Goal: Use online tool/utility: Utilize a website feature to perform a specific function

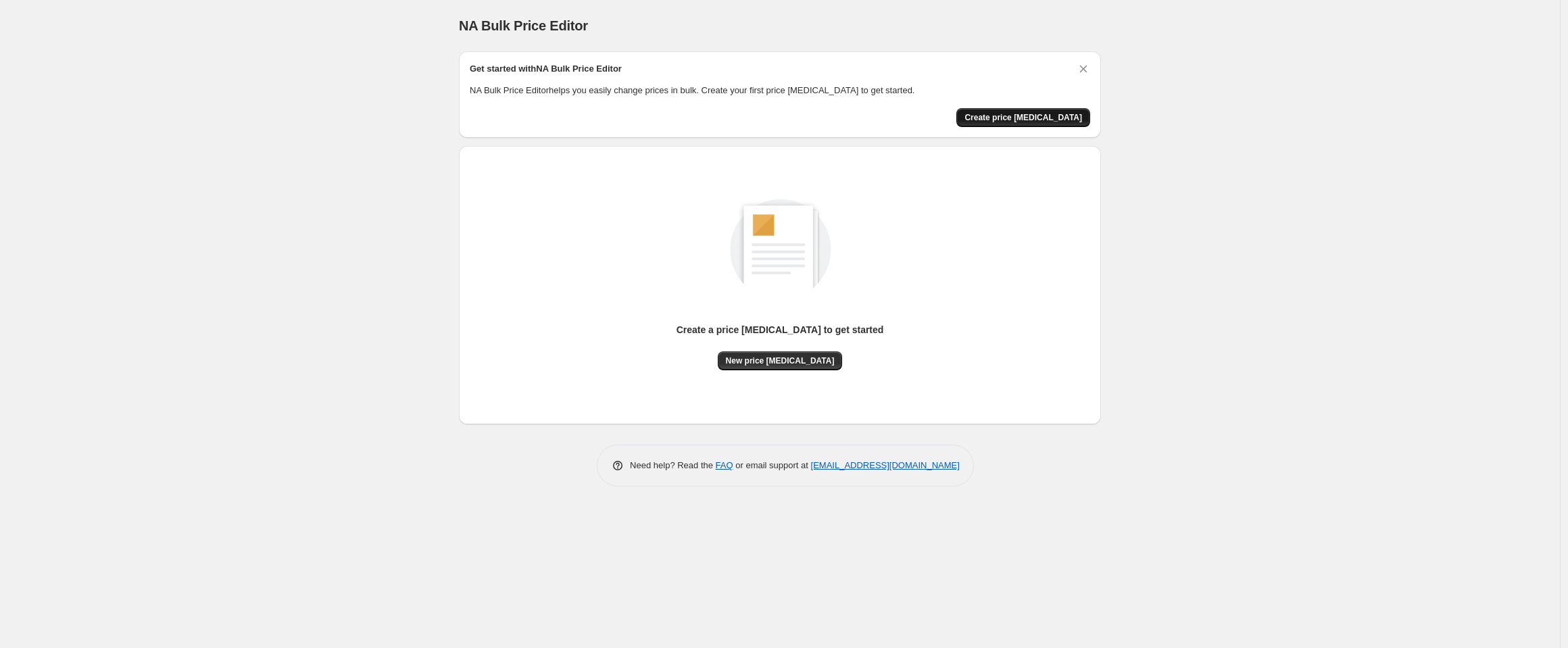
click at [1019, 117] on span "Create price [MEDICAL_DATA]" at bounding box center [1023, 117] width 118 height 11
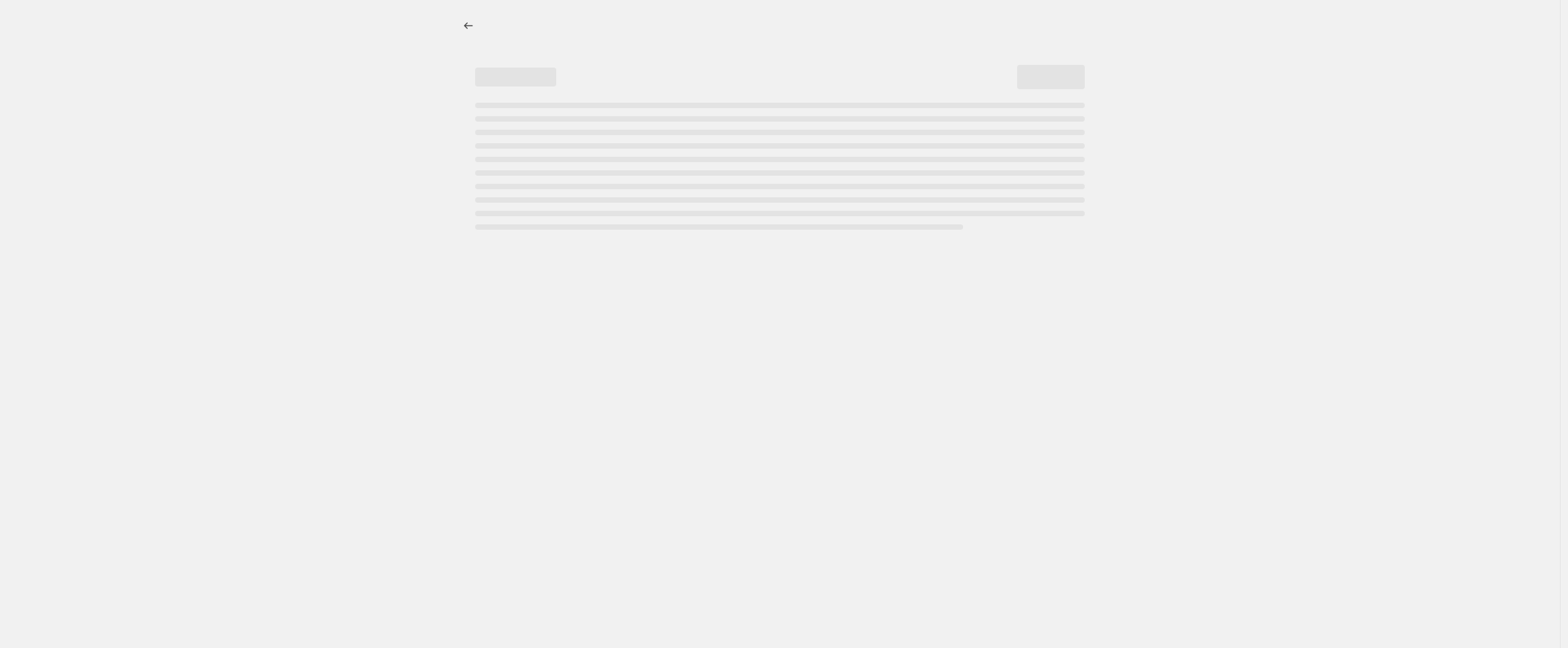
select select "percentage"
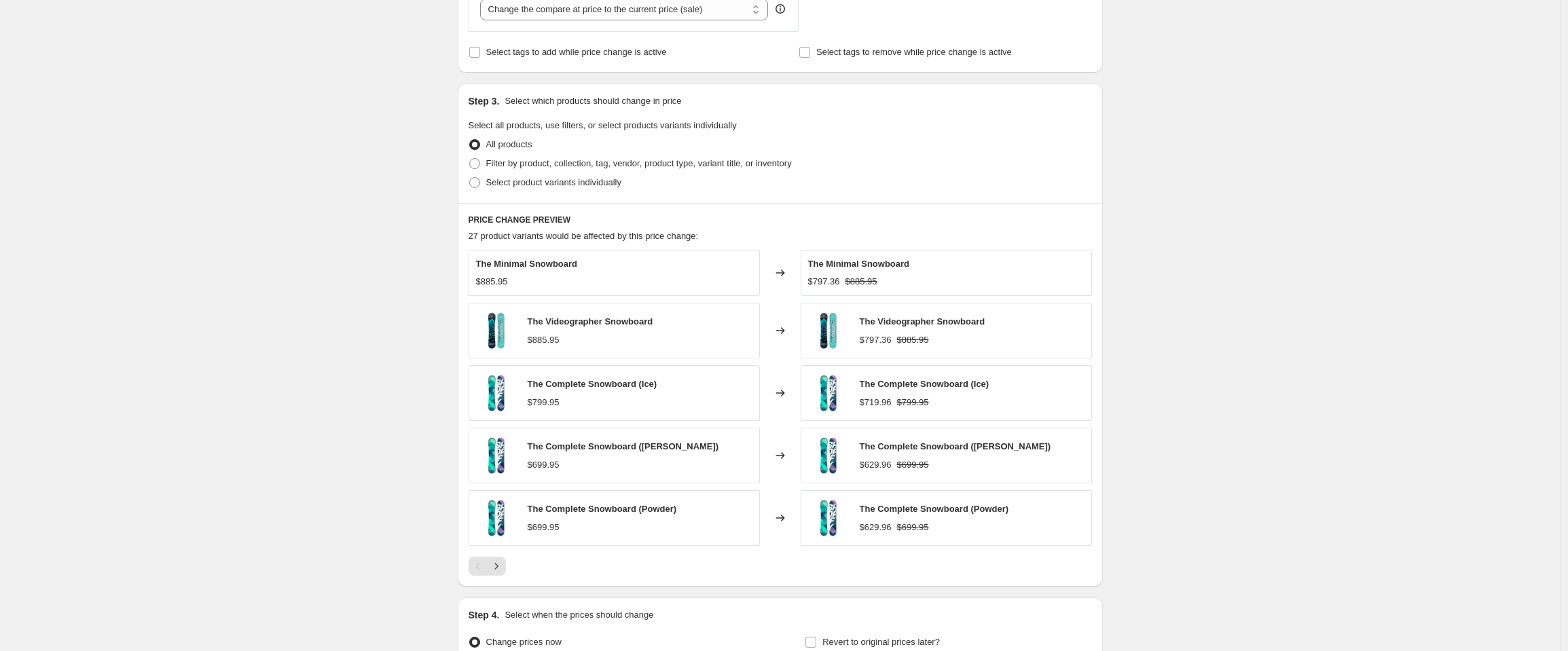
scroll to position [543, 0]
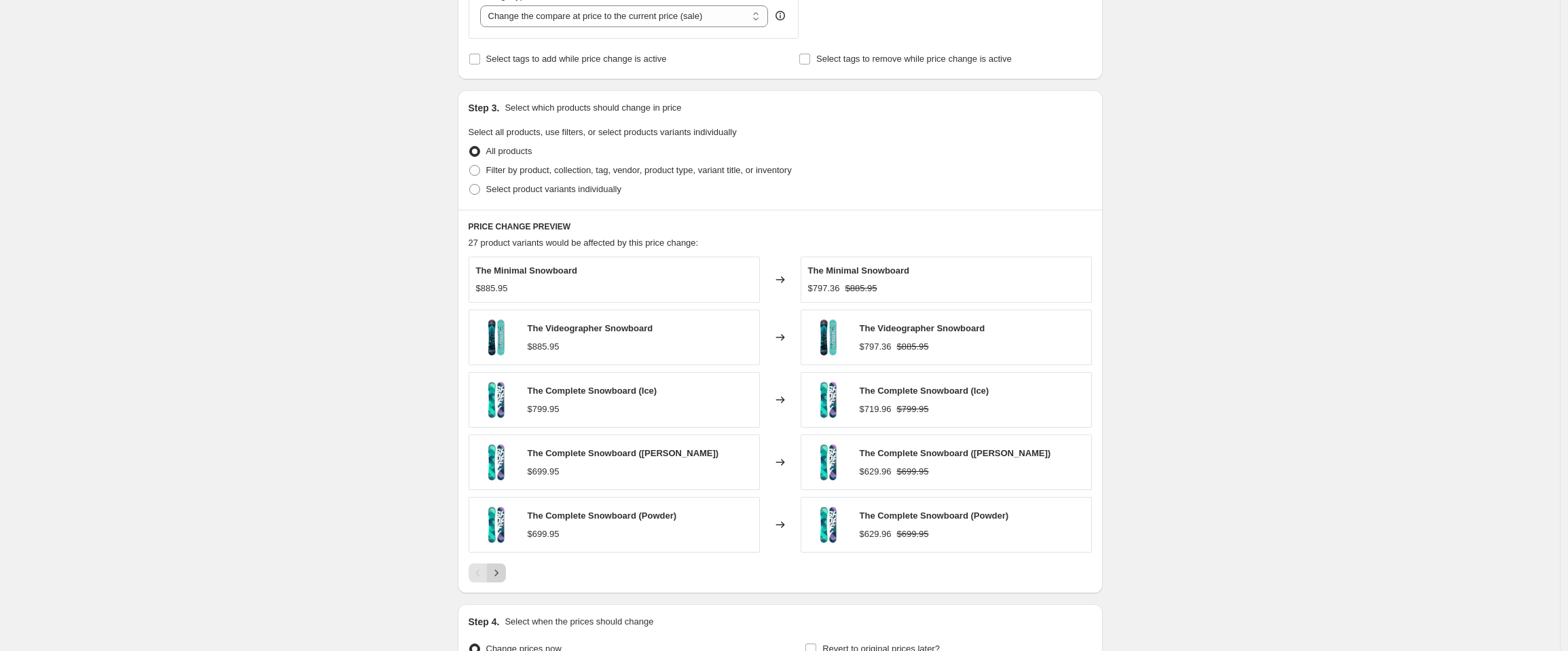
click at [493, 578] on icon "Next" at bounding box center [497, 572] width 13 height 13
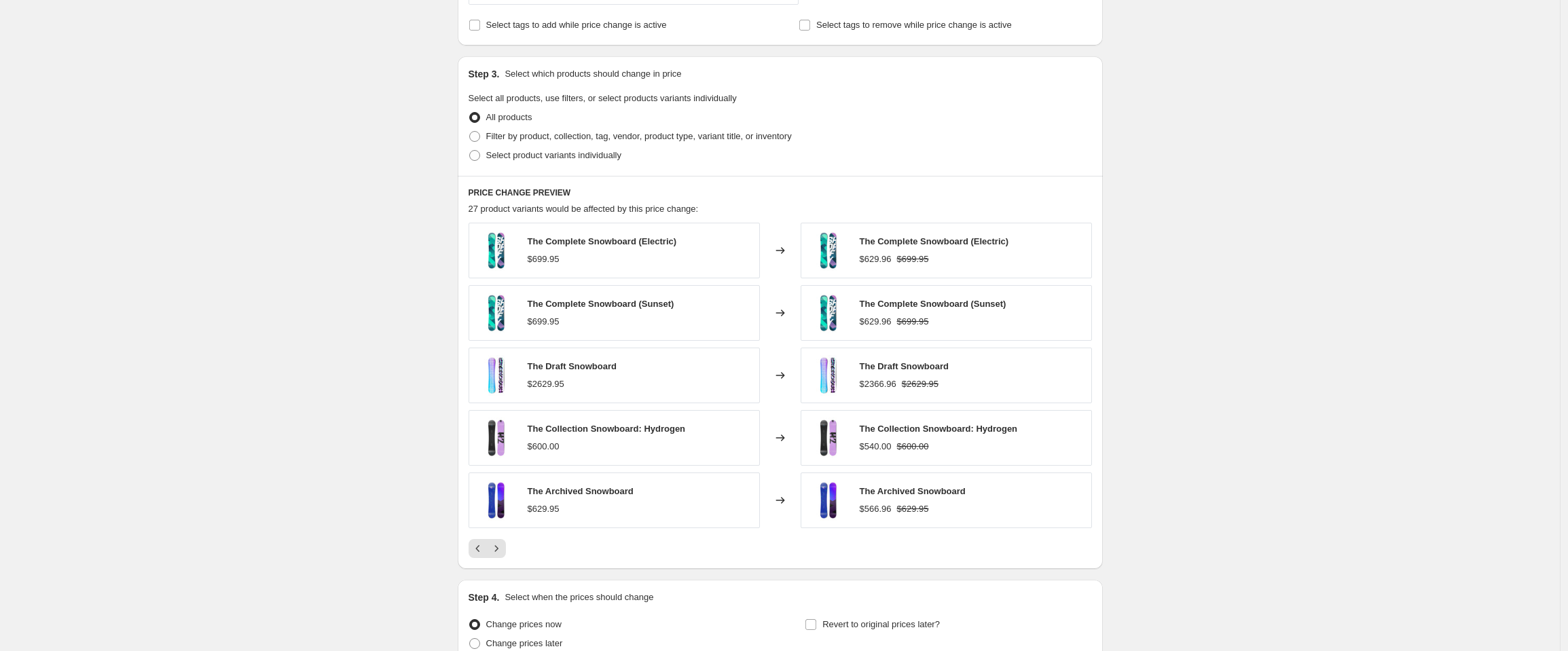
scroll to position [575, 0]
click at [489, 140] on span "Filter by product, collection, tag, vendor, product type, variant title, or inv…" at bounding box center [639, 139] width 306 height 10
click at [470, 134] on input "Filter by product, collection, tag, vendor, product type, variant title, or inv…" at bounding box center [470, 134] width 1 height 1
radio input "true"
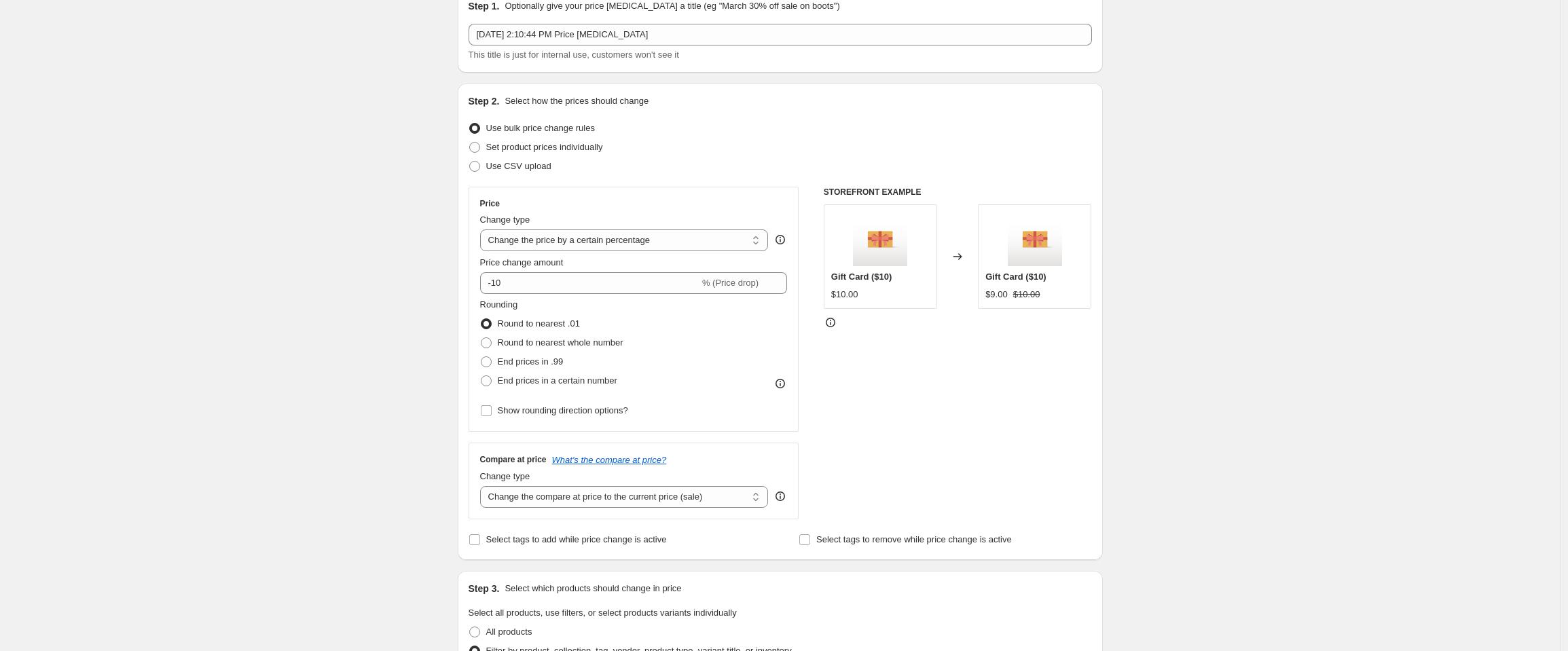
scroll to position [0, 0]
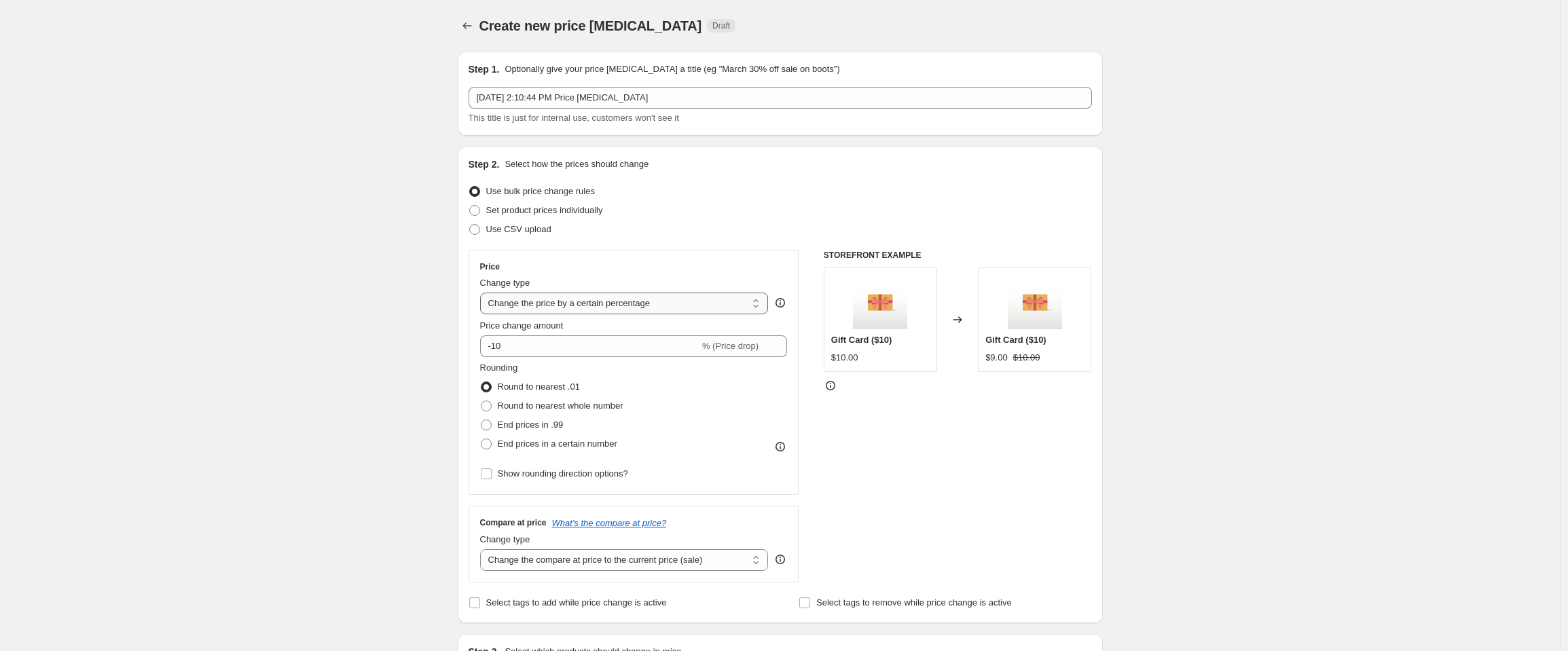
click at [545, 303] on select "Change the price to a certain amount Change the price by a certain amount Chang…" at bounding box center [624, 303] width 289 height 22
click at [524, 424] on span "End prices in .99" at bounding box center [530, 424] width 66 height 10
click at [482, 421] on input "End prices in .99" at bounding box center [481, 420] width 1 height 1
radio input "true"
click at [563, 303] on select "Change the price to a certain amount Change the price by a certain amount Chang…" at bounding box center [624, 303] width 289 height 22
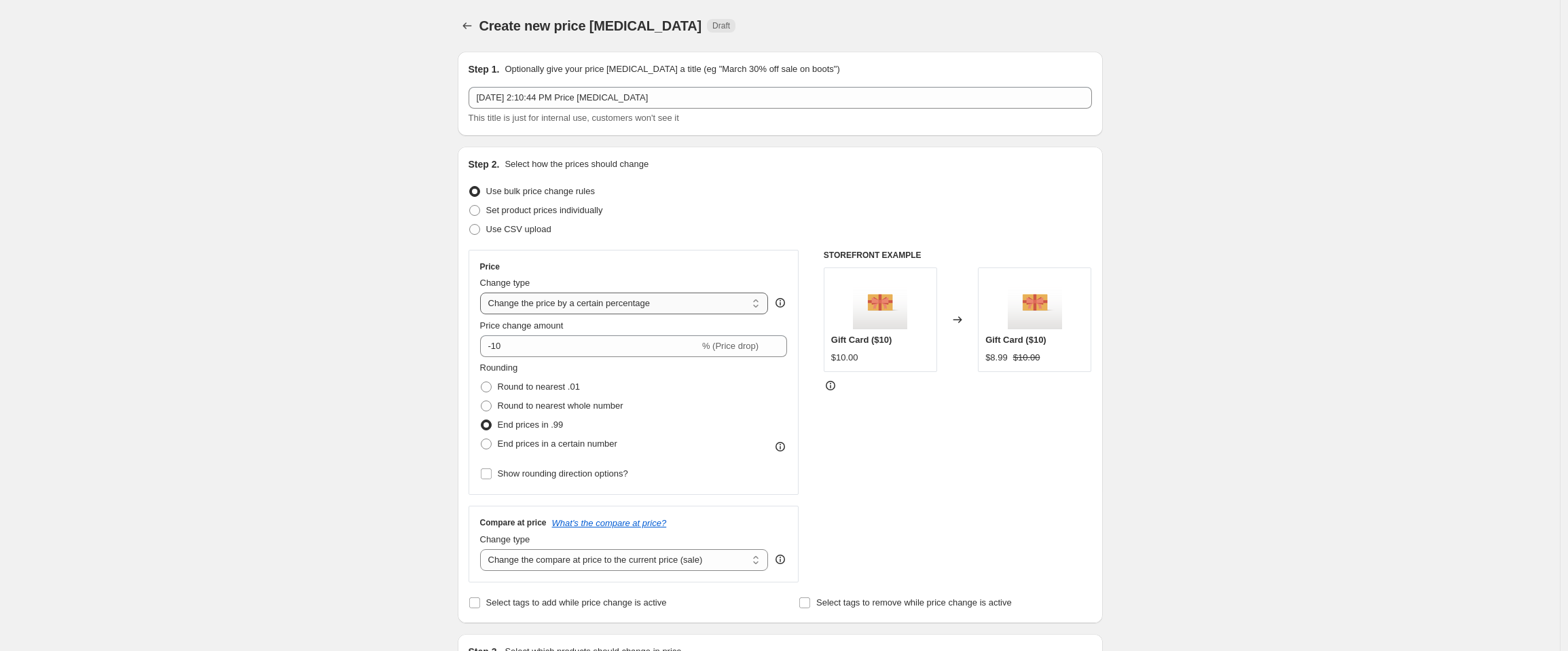
select select "to"
click at [484, 292] on select "Change the price to a certain amount Change the price by a certain amount Chang…" at bounding box center [624, 303] width 289 height 22
type input "80.00"
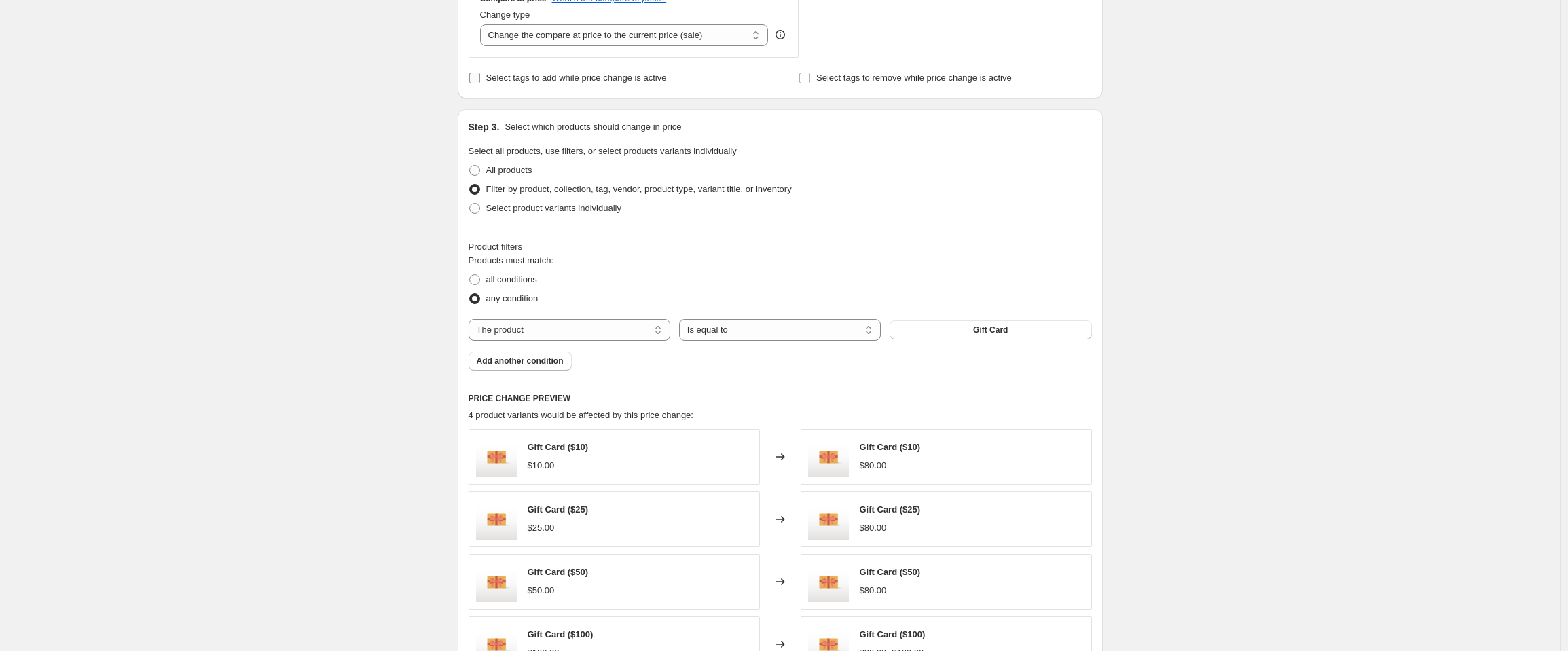
scroll to position [670, 0]
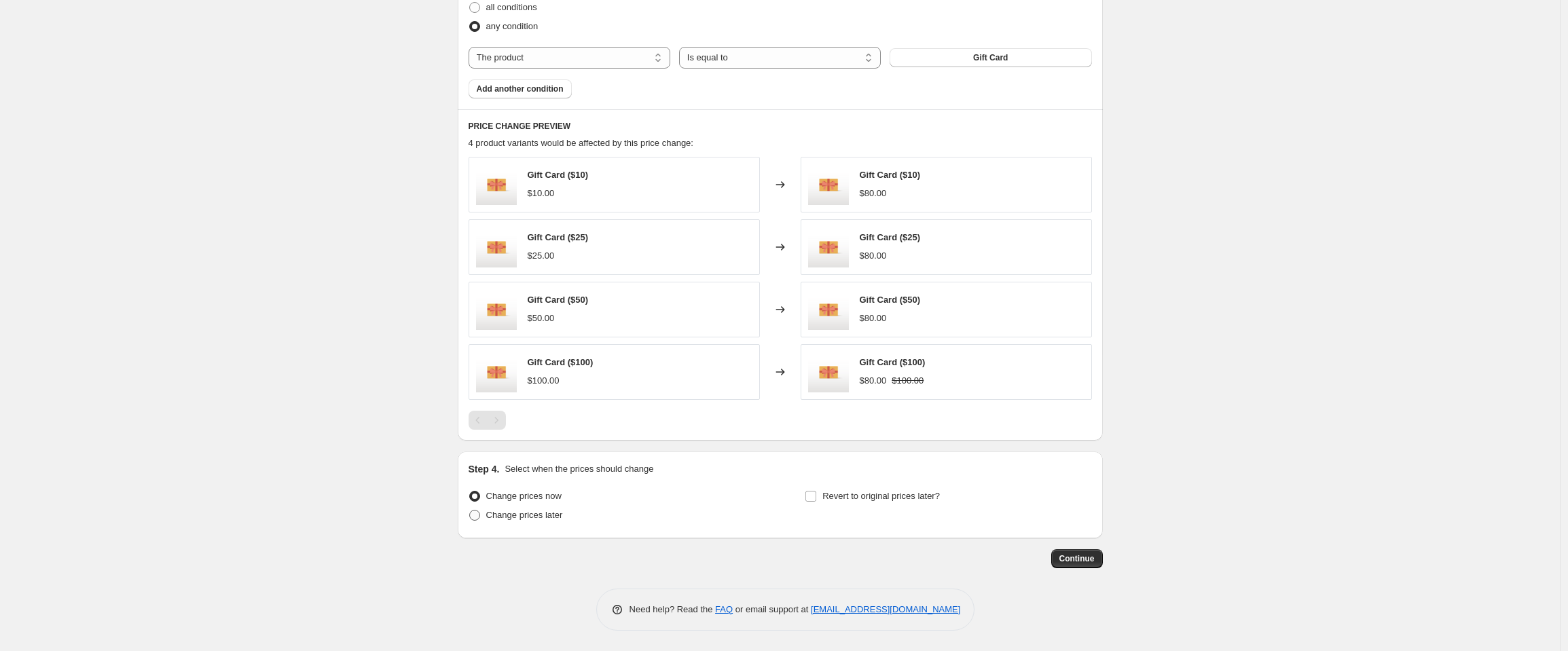
click at [521, 518] on span "Change prices later" at bounding box center [525, 514] width 77 height 10
click at [470, 510] on input "Change prices later" at bounding box center [470, 510] width 1 height 1
radio input "true"
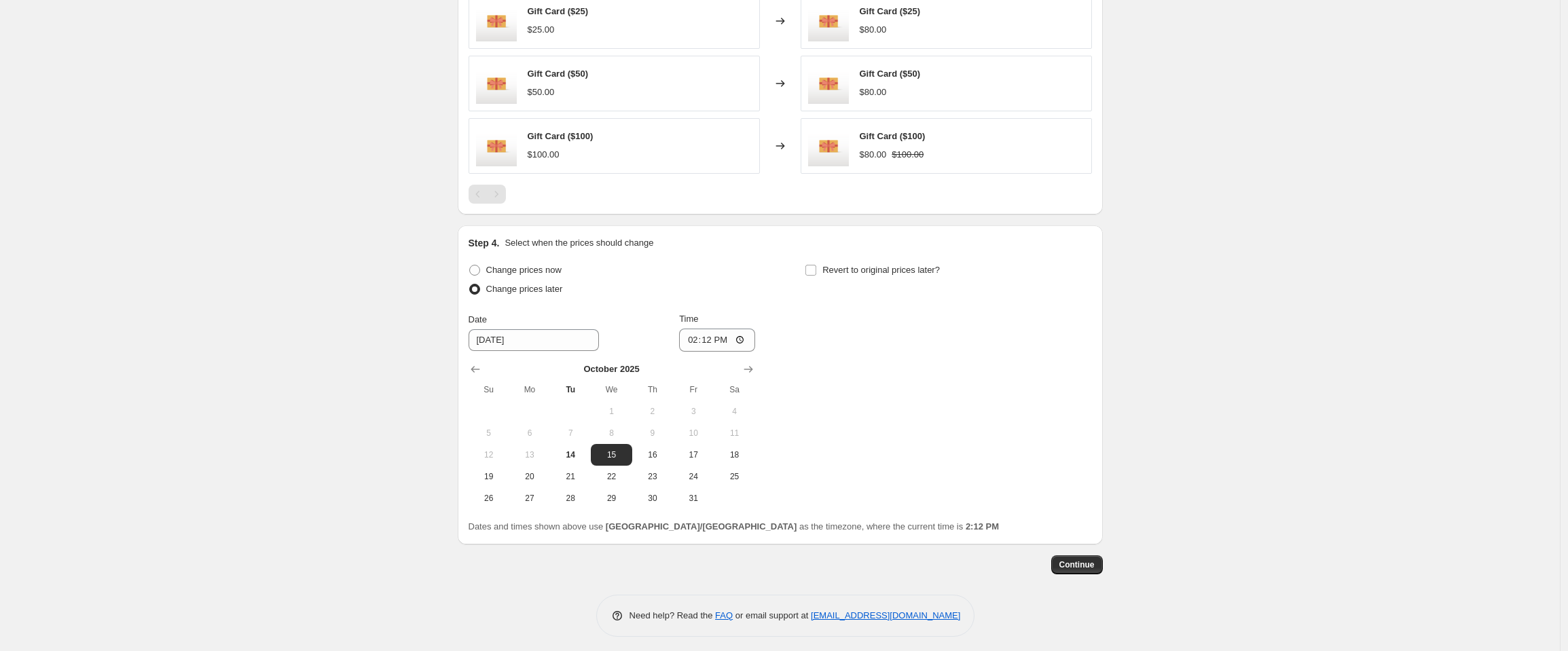
scroll to position [902, 0]
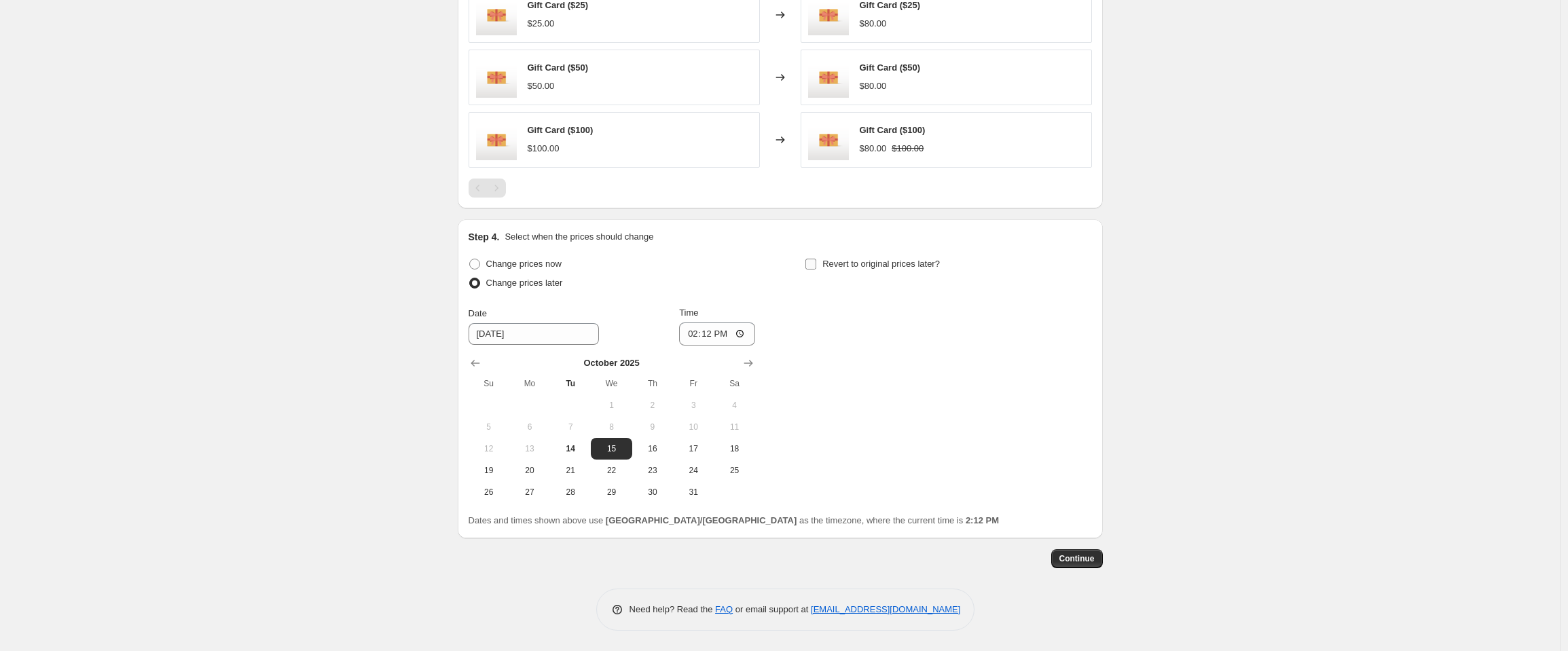
click at [825, 267] on label "Revert to original prices later?" at bounding box center [873, 264] width 135 height 19
click at [816, 267] on input "Revert to original prices later?" at bounding box center [812, 264] width 11 height 11
click at [813, 266] on input "Revert to original prices later?" at bounding box center [812, 264] width 11 height 11
click at [816, 265] on input "Revert to original prices later?" at bounding box center [812, 264] width 11 height 11
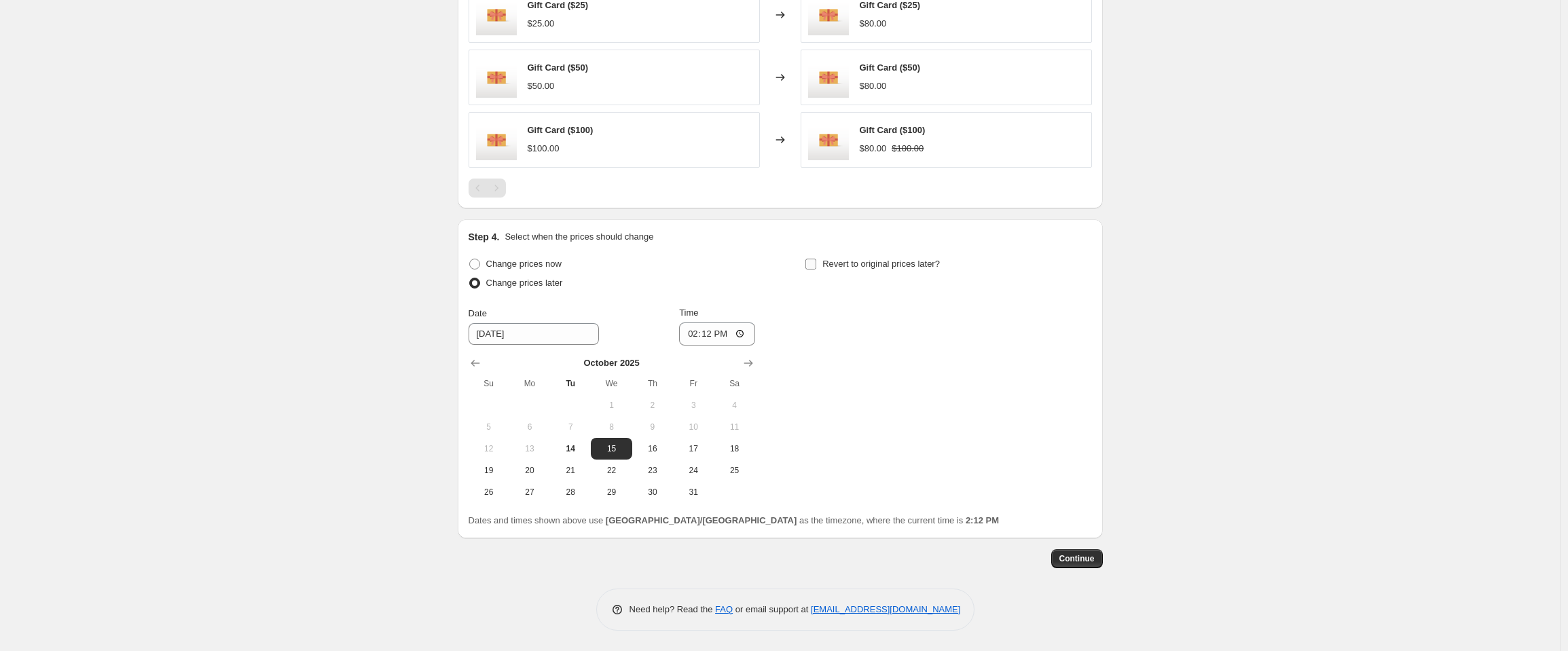
click at [816, 265] on input "Revert to original prices later?" at bounding box center [812, 264] width 11 height 11
checkbox input "true"
click at [551, 260] on span "Change prices now" at bounding box center [524, 263] width 75 height 10
click at [470, 259] on input "Change prices now" at bounding box center [470, 259] width 1 height 1
radio input "true"
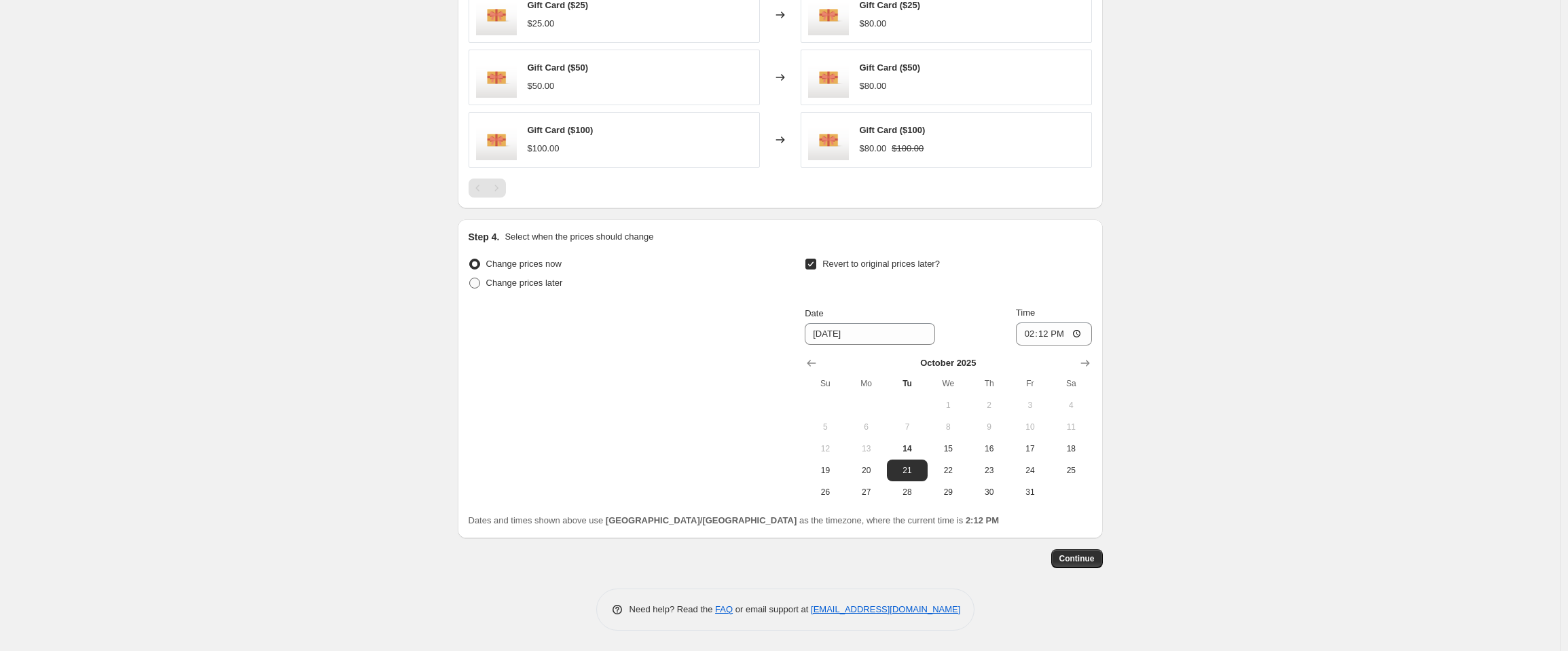
click at [527, 284] on span "Change prices later" at bounding box center [525, 282] width 77 height 10
click at [470, 278] on input "Change prices later" at bounding box center [470, 277] width 1 height 1
radio input "true"
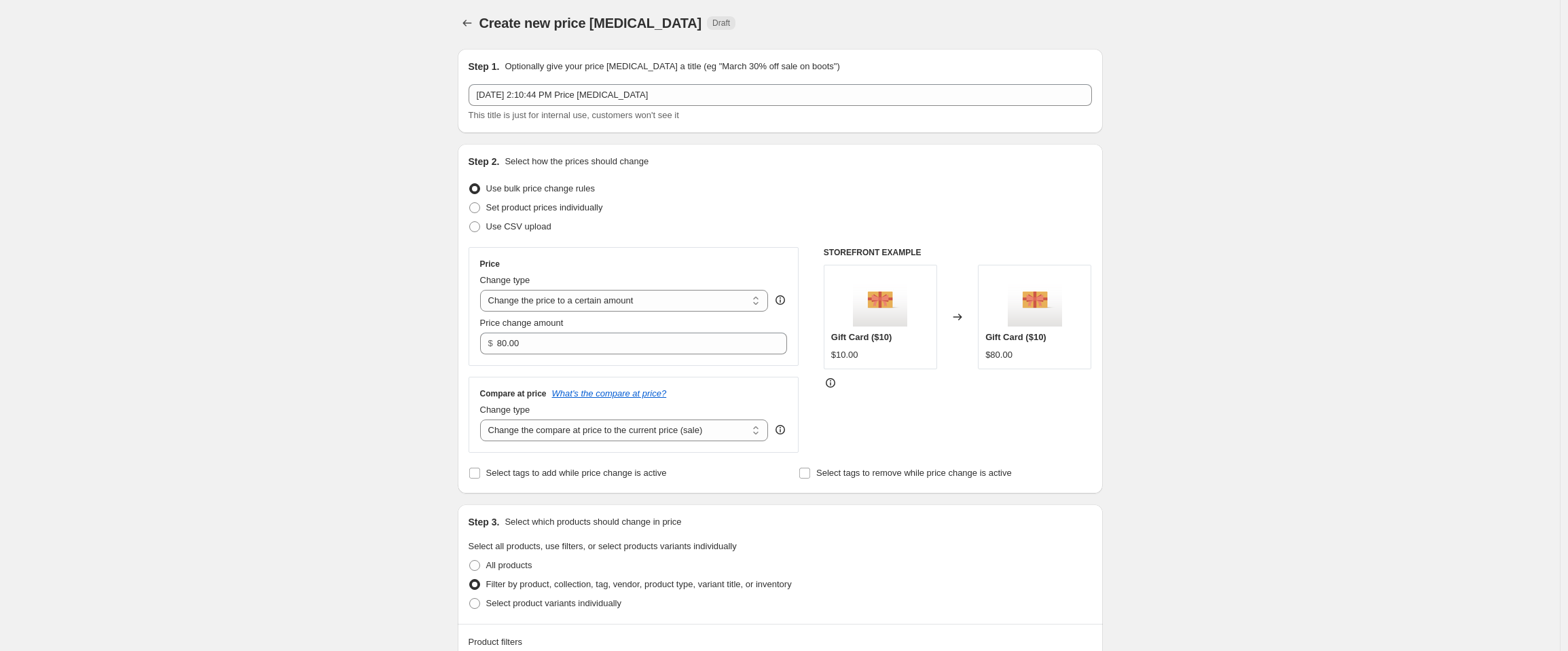
scroll to position [0, 0]
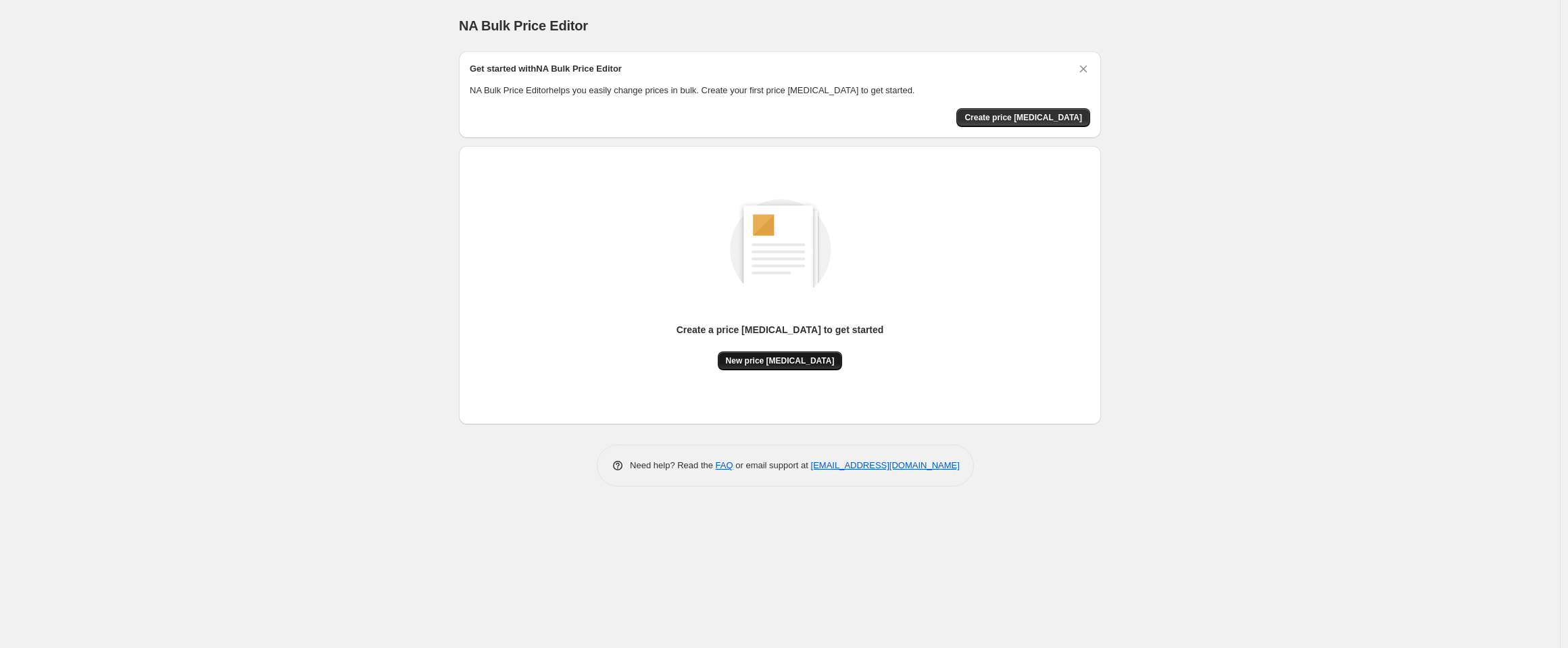
click at [758, 362] on span "New price [MEDICAL_DATA]" at bounding box center [780, 361] width 109 height 11
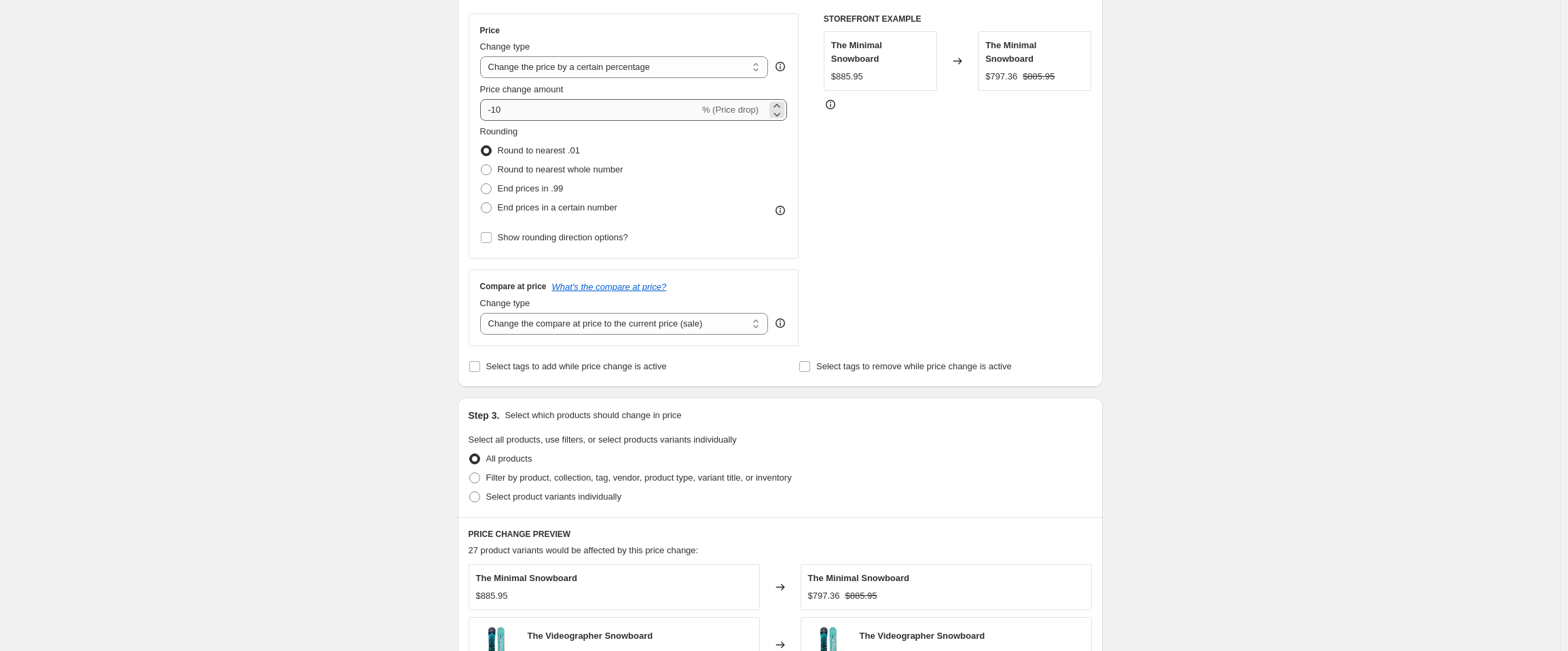
scroll to position [697, 0]
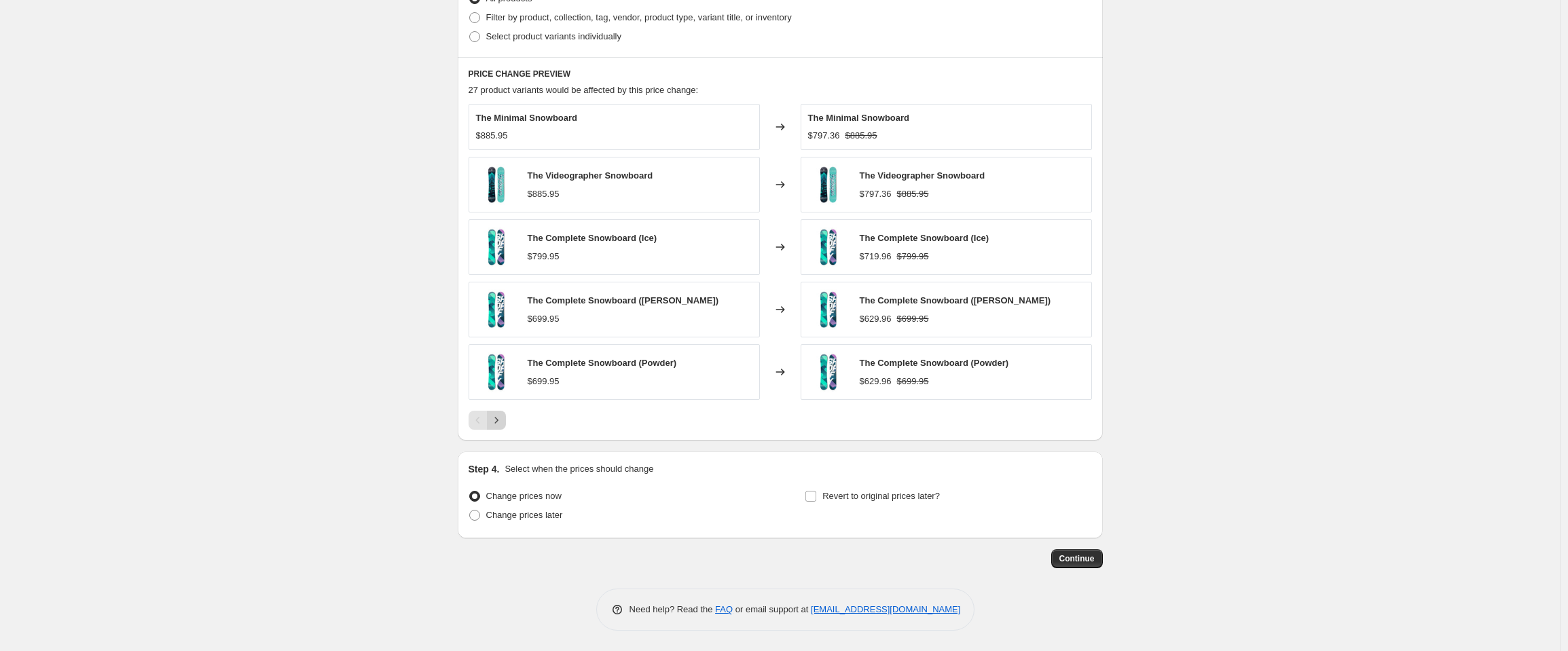
click at [503, 422] on icon "Next" at bounding box center [497, 420] width 13 height 13
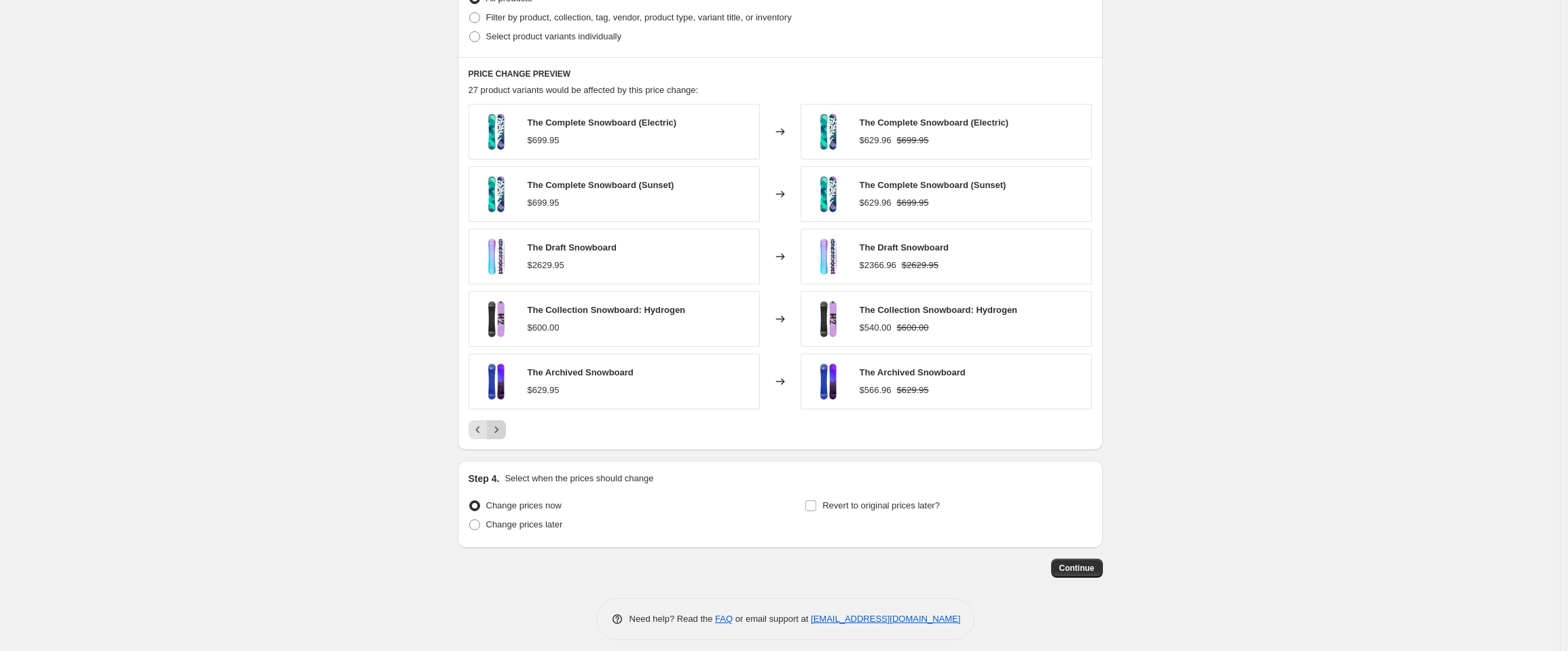
click at [503, 422] on icon "Next" at bounding box center [497, 429] width 13 height 13
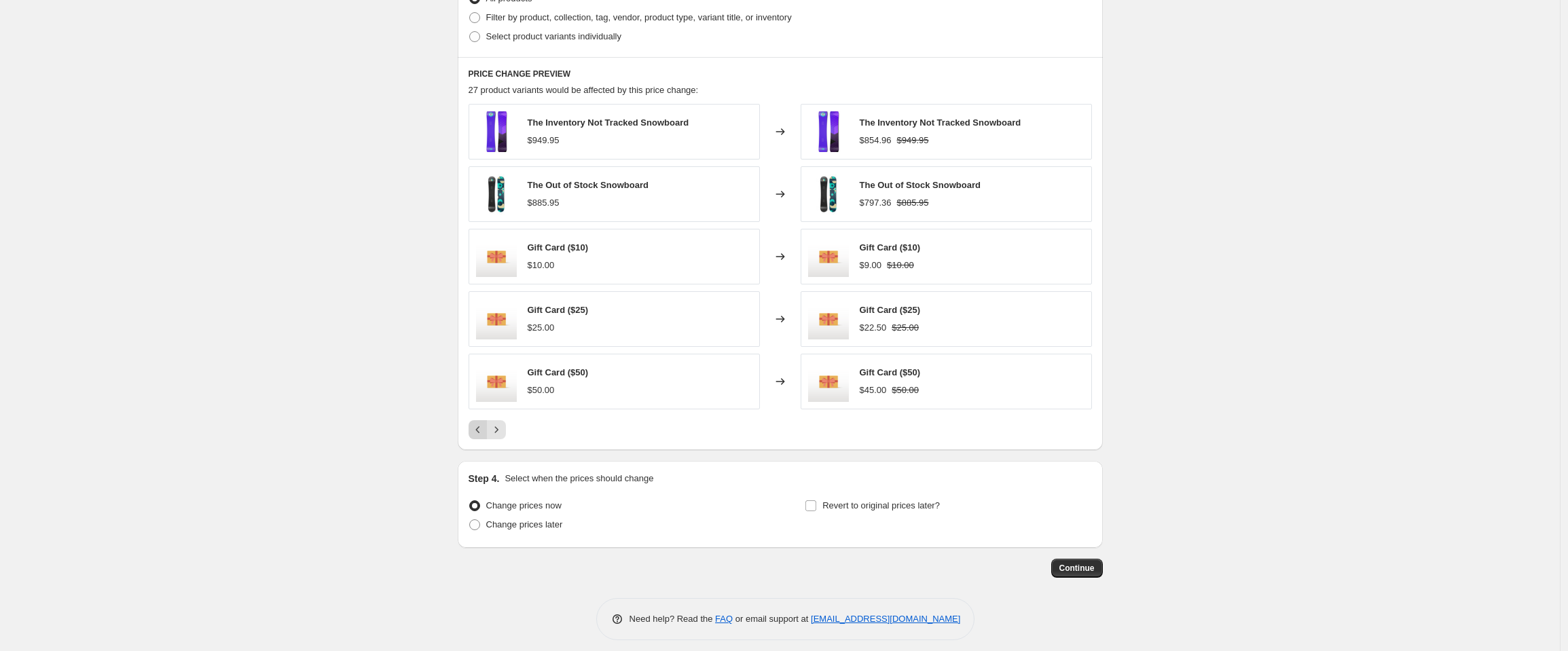
click at [480, 431] on icon "Previous" at bounding box center [478, 429] width 13 height 13
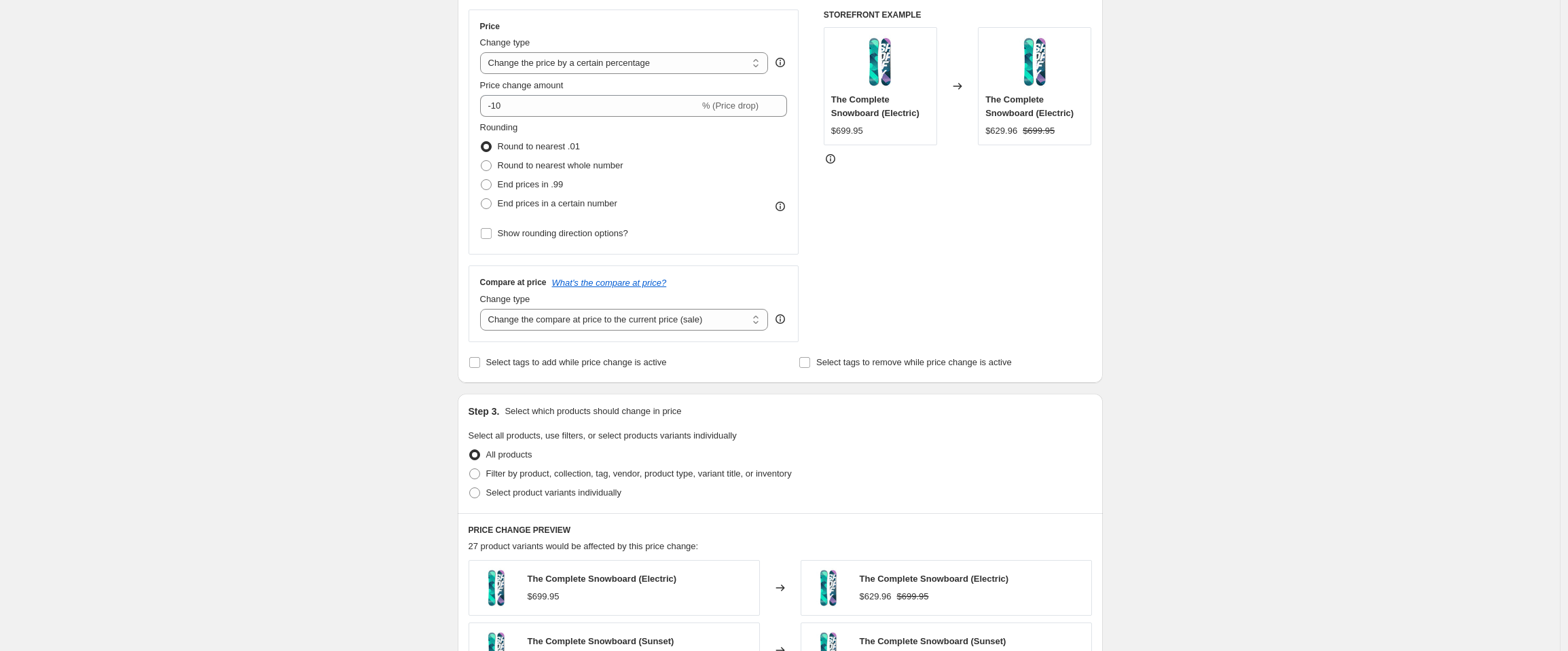
scroll to position [0, 0]
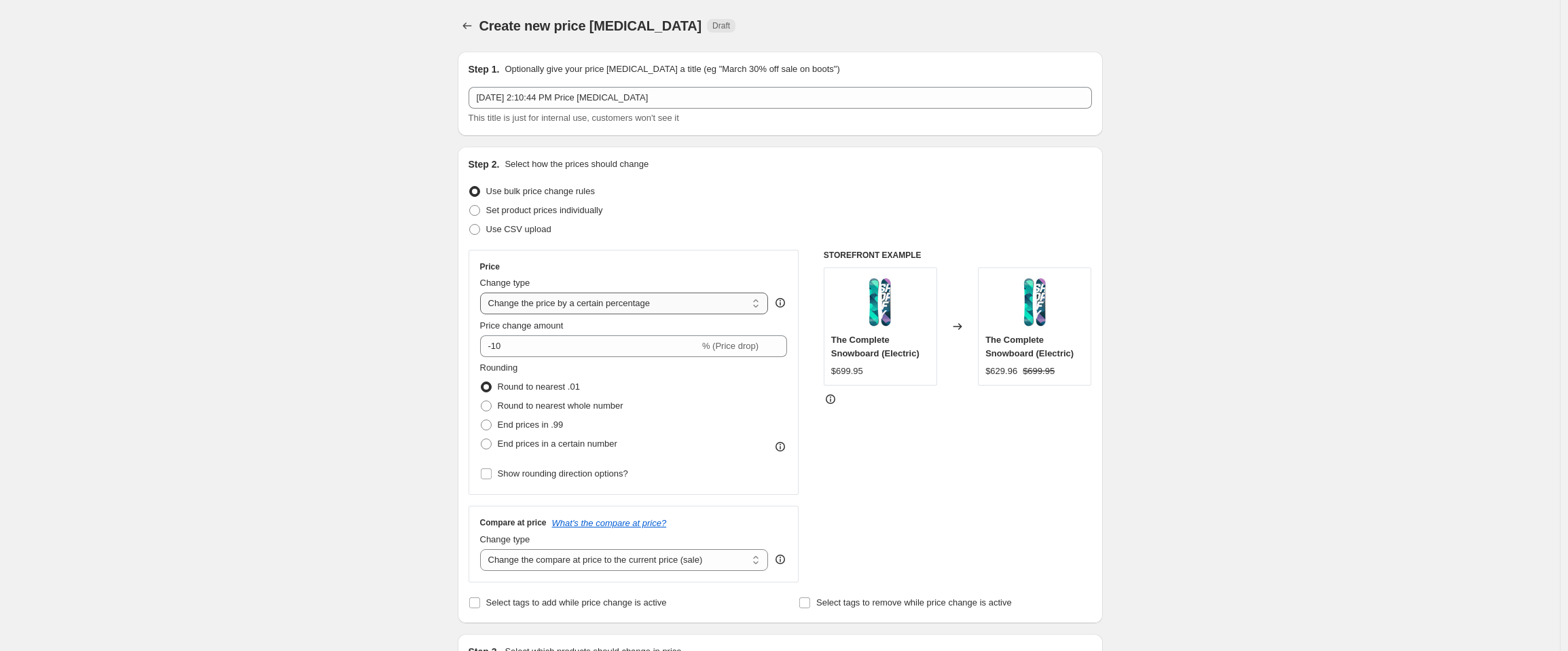
click at [557, 304] on select "Change the price to a certain amount Change the price by a certain amount Chang…" at bounding box center [624, 303] width 289 height 22
select select "by"
click at [484, 292] on select "Change the price to a certain amount Change the price by a certain amount Chang…" at bounding box center [624, 303] width 289 height 22
type input "-10.00"
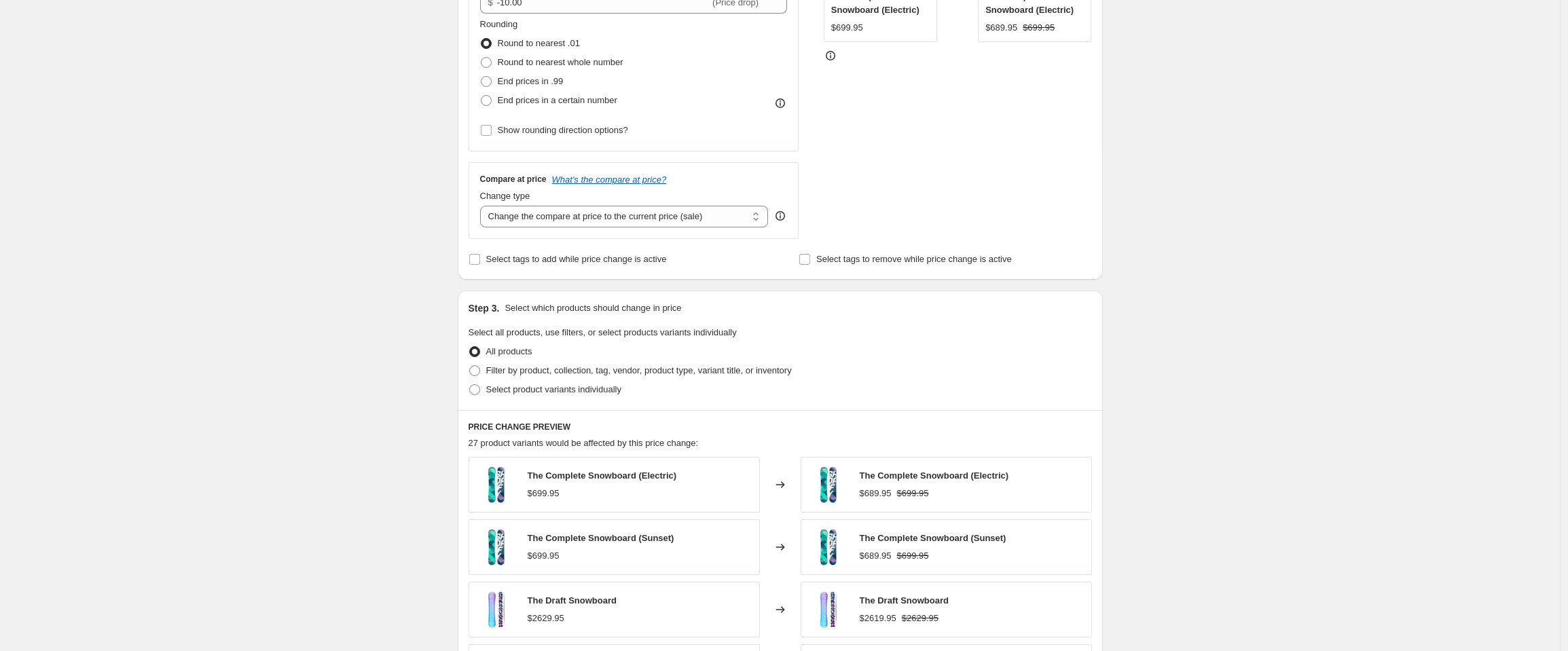
scroll to position [266, 0]
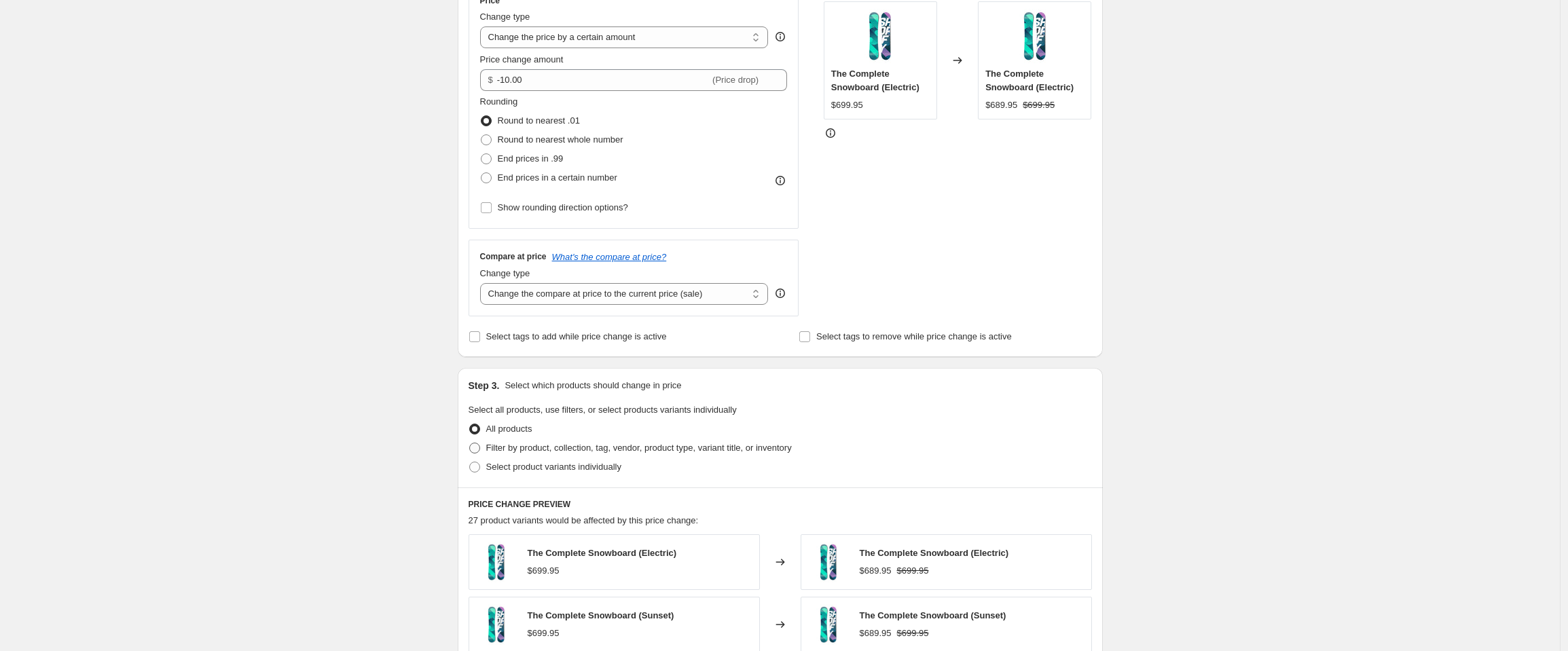
click at [495, 444] on span "Filter by product, collection, tag, vendor, product type, variant title, or inv…" at bounding box center [639, 448] width 306 height 10
click at [470, 443] on input "Filter by product, collection, tag, vendor, product type, variant title, or inv…" at bounding box center [470, 443] width 1 height 1
radio input "true"
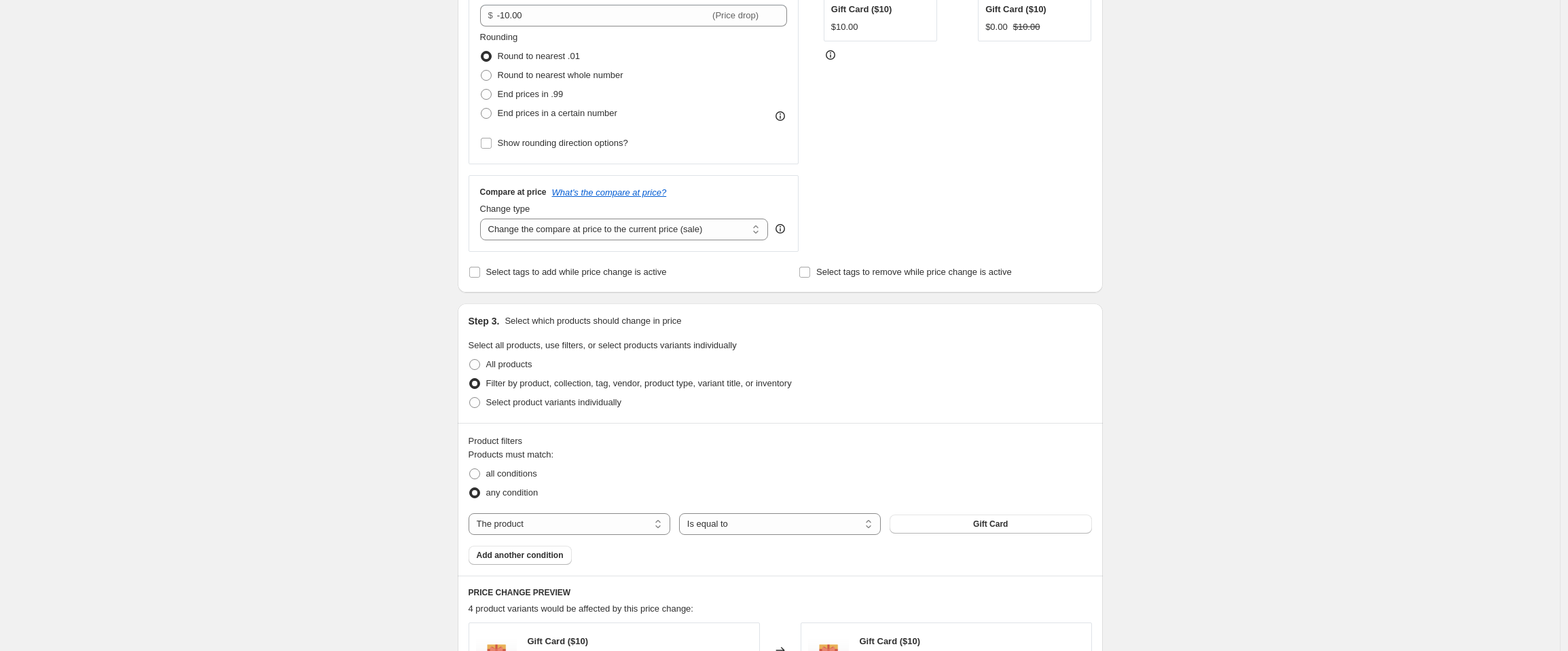
scroll to position [394, 0]
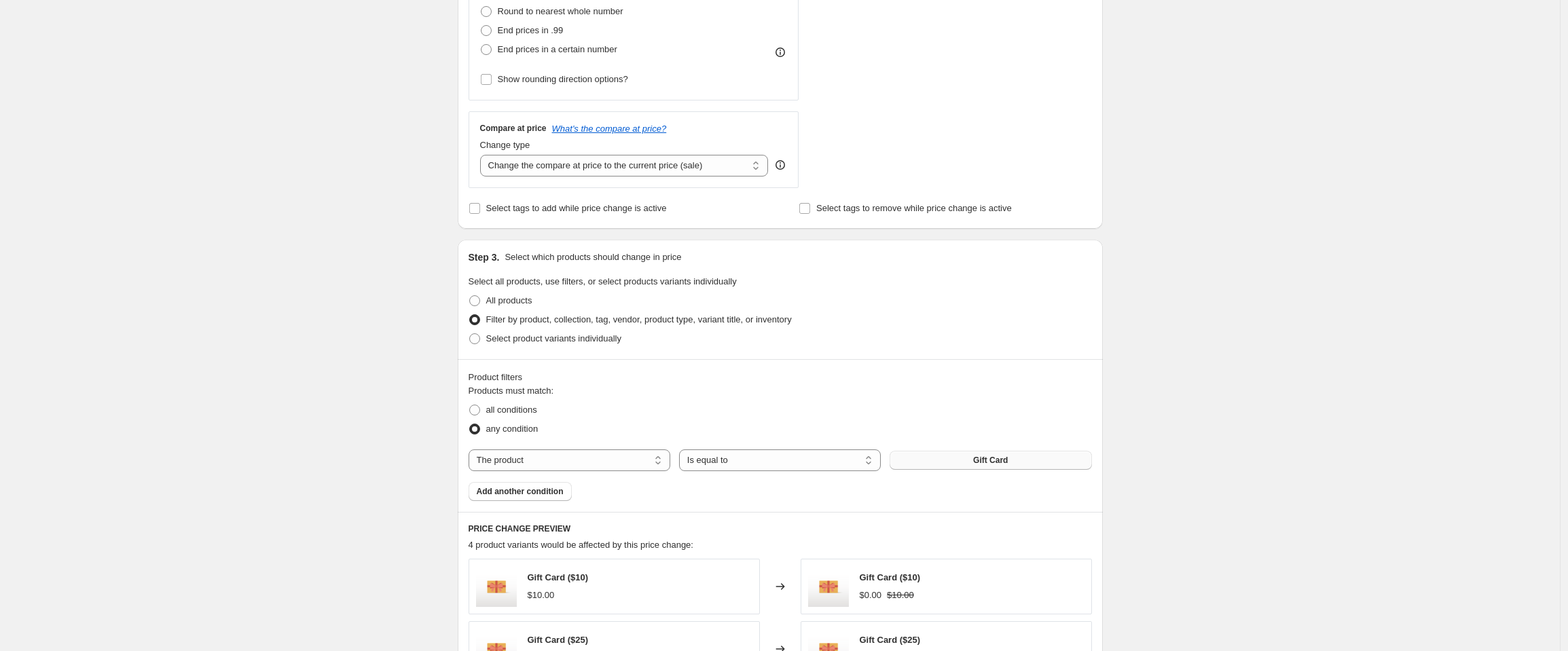
click at [998, 455] on span "Gift Card" at bounding box center [991, 461] width 35 height 11
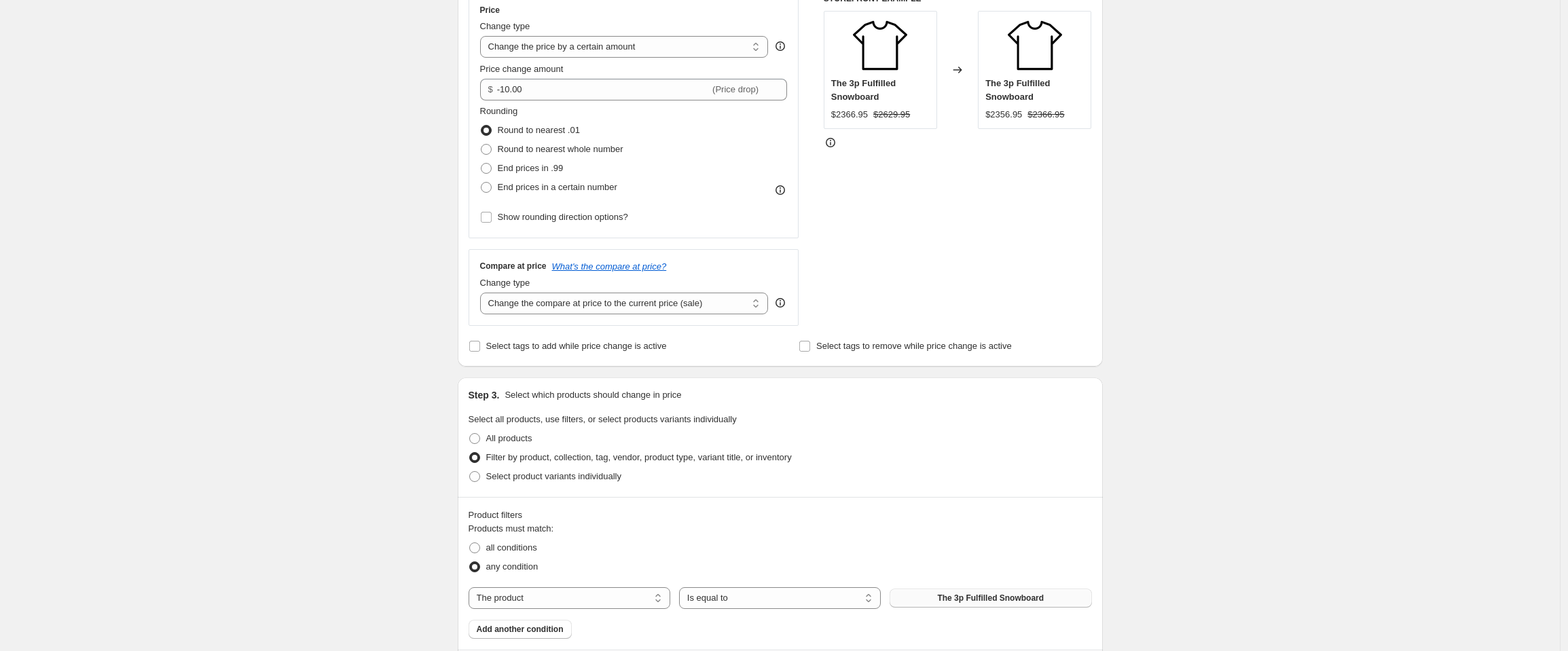
scroll to position [259, 0]
